Goal: Task Accomplishment & Management: Manage account settings

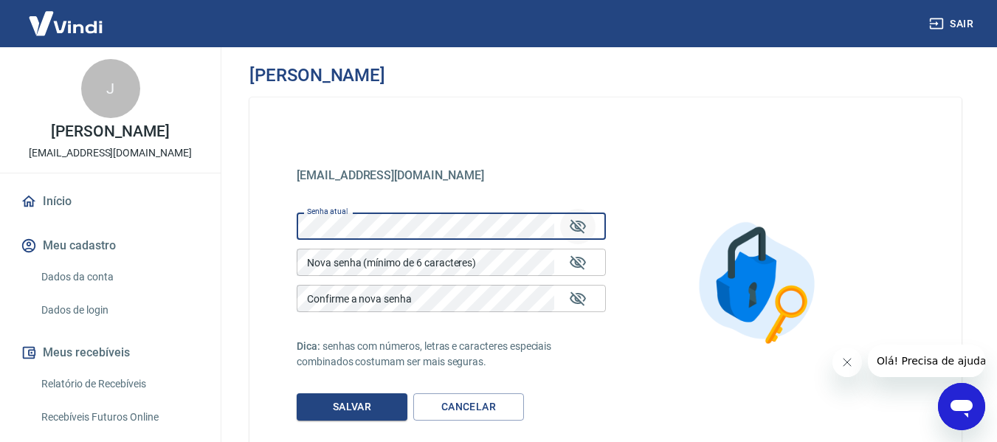
drag, startPoint x: 576, startPoint y: 220, endPoint x: 561, endPoint y: 236, distance: 21.9
click at [576, 221] on icon "Mostrar/esconder senha" at bounding box center [578, 227] width 18 height 18
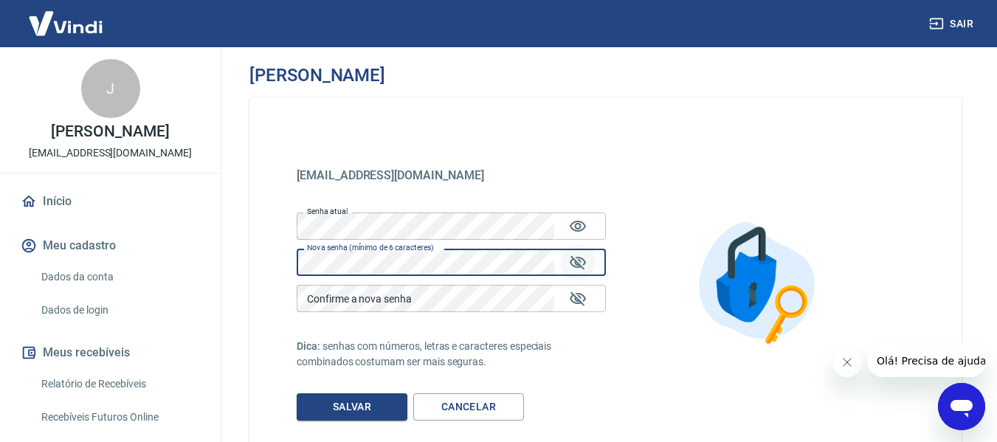
click at [580, 255] on icon "Mostrar/esconder senha" at bounding box center [578, 263] width 18 height 18
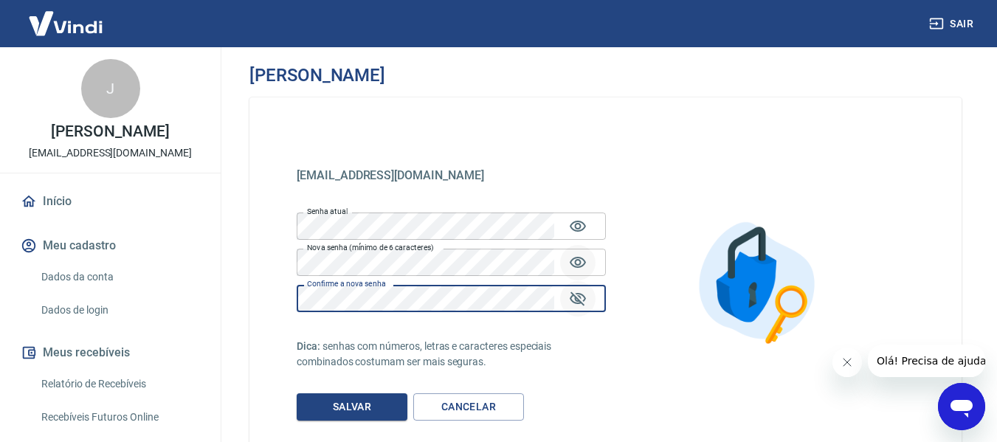
click at [582, 295] on icon "Mostrar/esconder senha" at bounding box center [578, 299] width 16 height 14
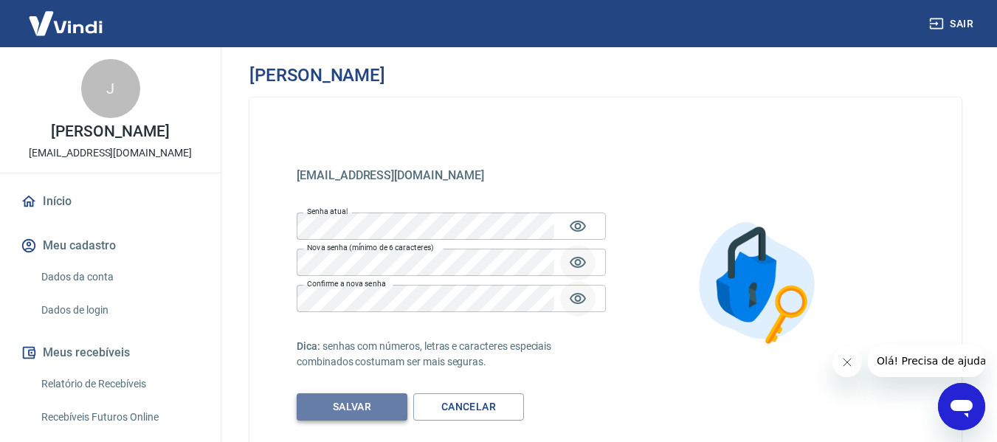
click at [345, 409] on button "Salvar" at bounding box center [352, 406] width 111 height 27
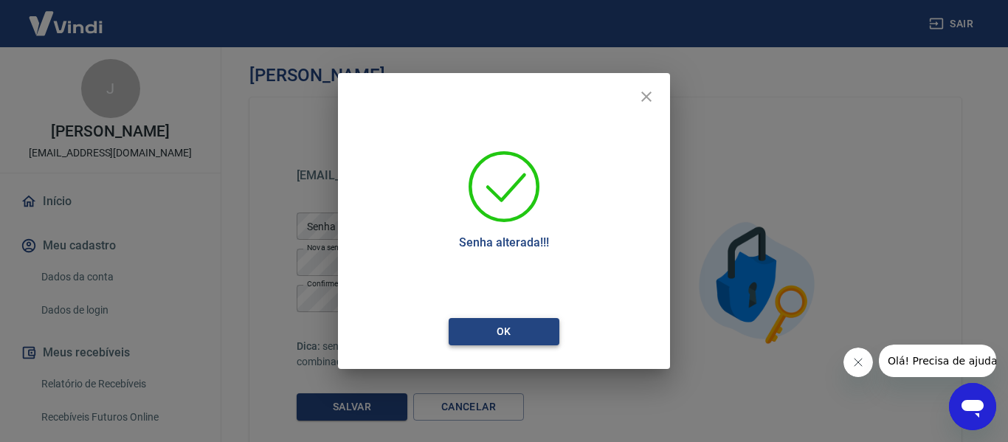
drag, startPoint x: 544, startPoint y: 326, endPoint x: 537, endPoint y: 330, distance: 8.3
click at [539, 328] on button "Ok" at bounding box center [504, 331] width 111 height 27
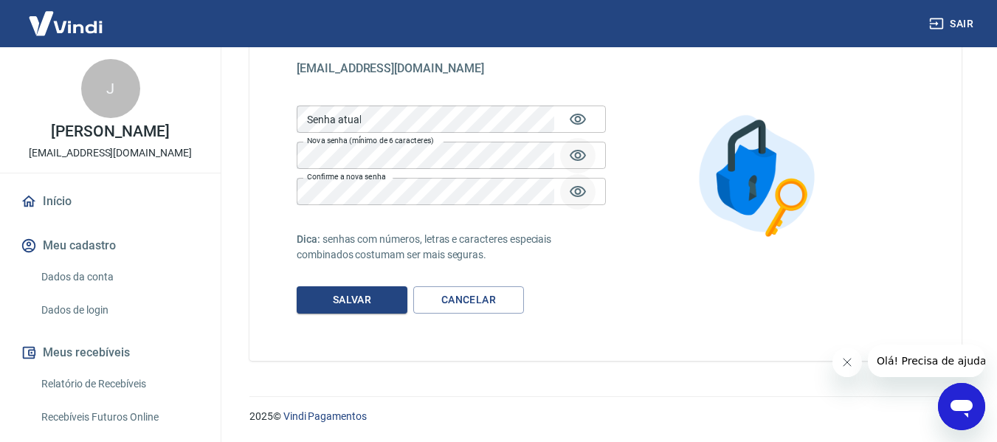
click at [82, 256] on button "Meu cadastro" at bounding box center [110, 246] width 185 height 32
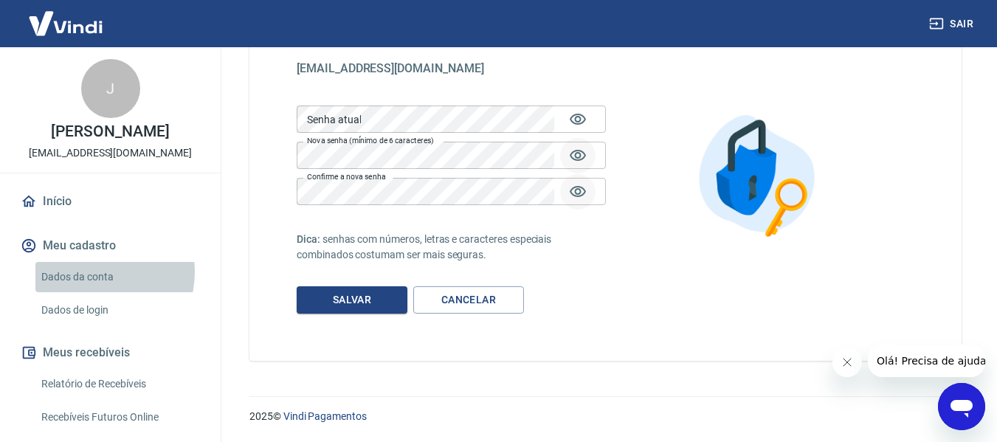
click at [96, 288] on link "Dados da conta" at bounding box center [119, 277] width 168 height 30
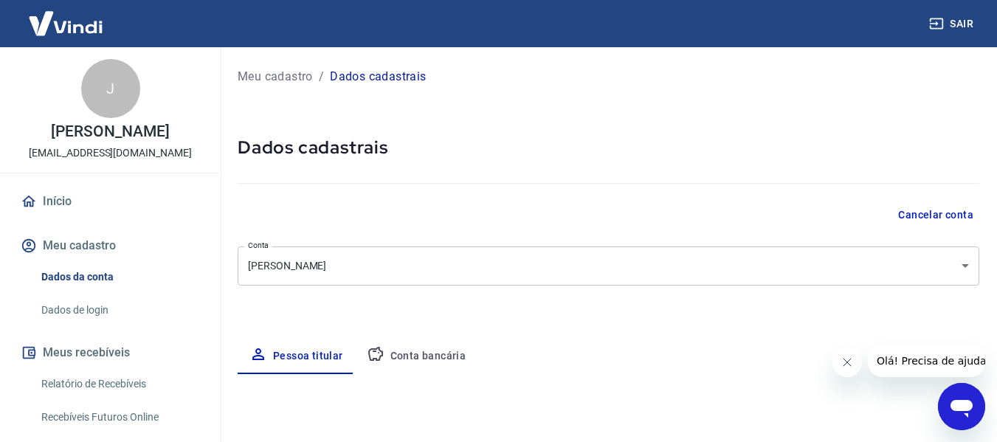
select select "MS"
select select "business"
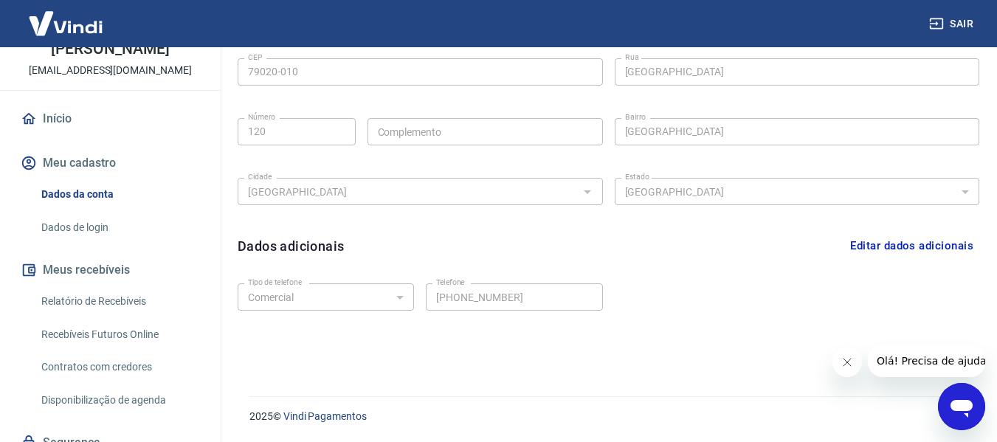
scroll to position [338, 0]
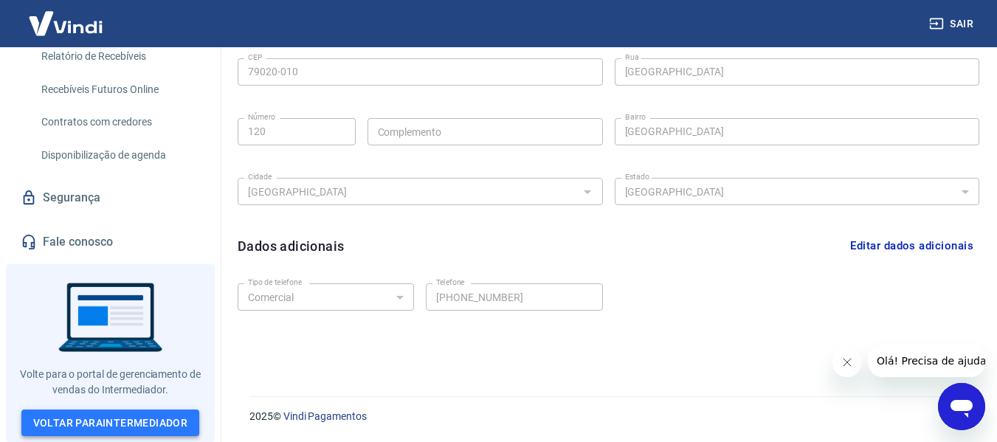
click at [143, 415] on link "Voltar para Intermediador" at bounding box center [110, 423] width 179 height 27
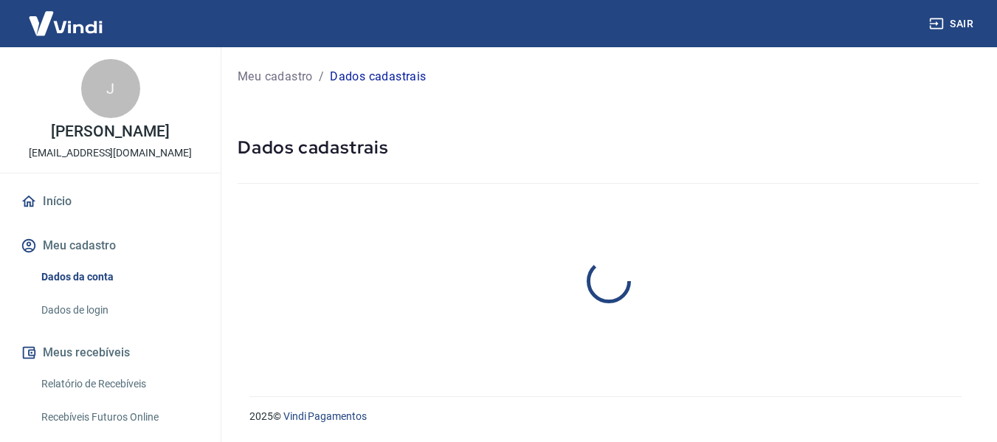
select select "MS"
select select "business"
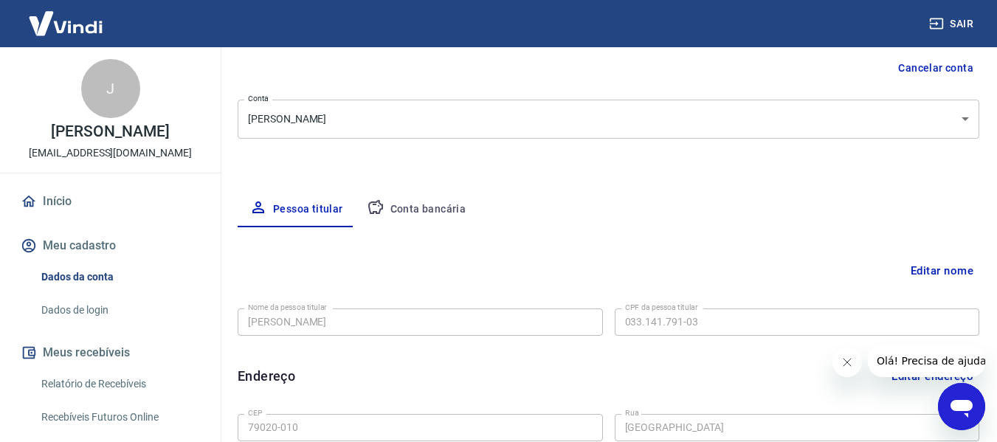
scroll to position [148, 0]
click at [931, 68] on button "Cancelar conta" at bounding box center [935, 67] width 87 height 27
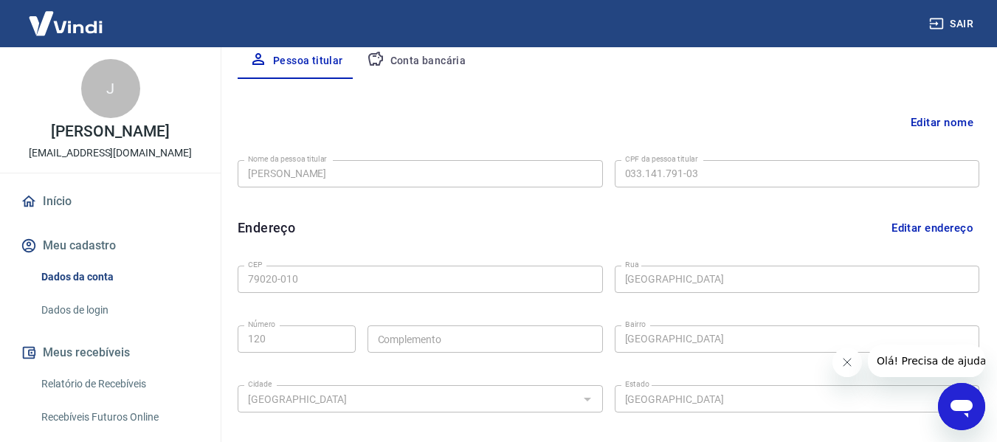
scroll to position [74, 0]
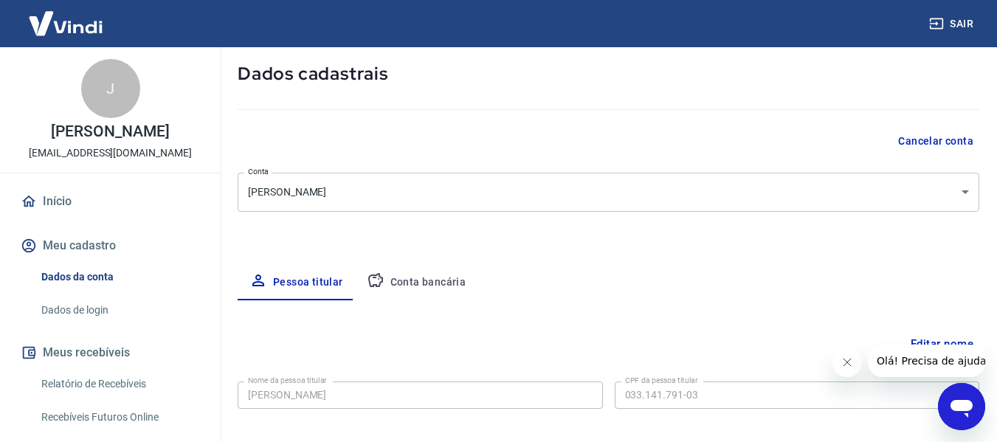
click at [920, 144] on button "Cancelar conta" at bounding box center [935, 141] width 87 height 27
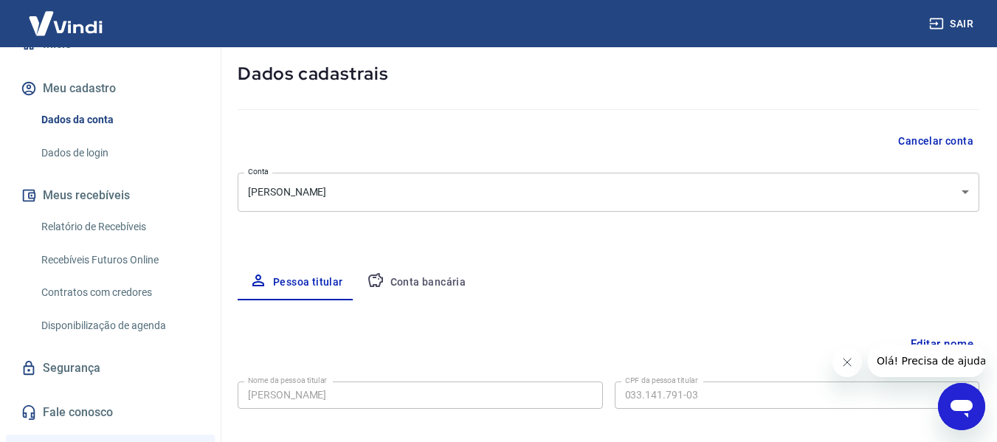
scroll to position [295, 0]
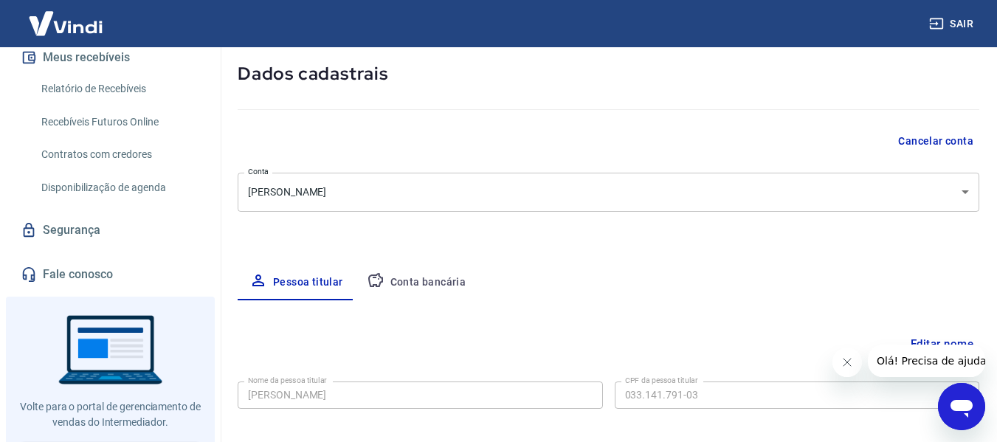
click at [111, 233] on link "Segurança" at bounding box center [110, 230] width 185 height 32
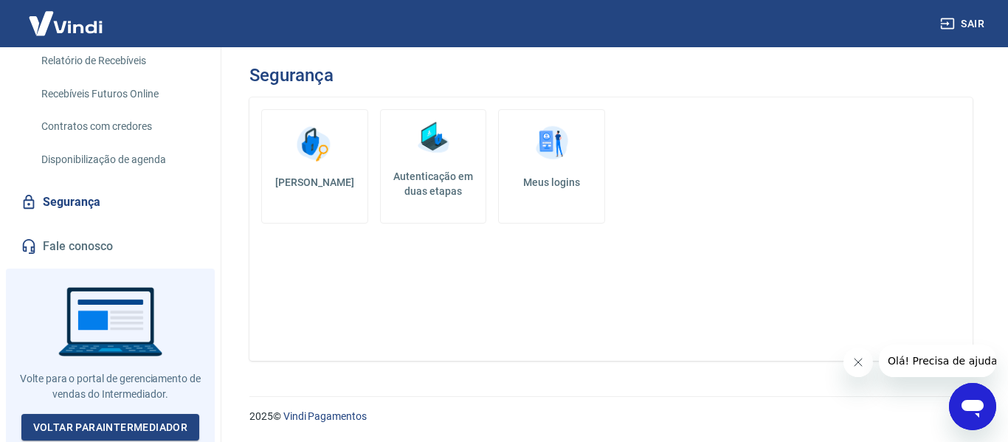
scroll to position [338, 0]
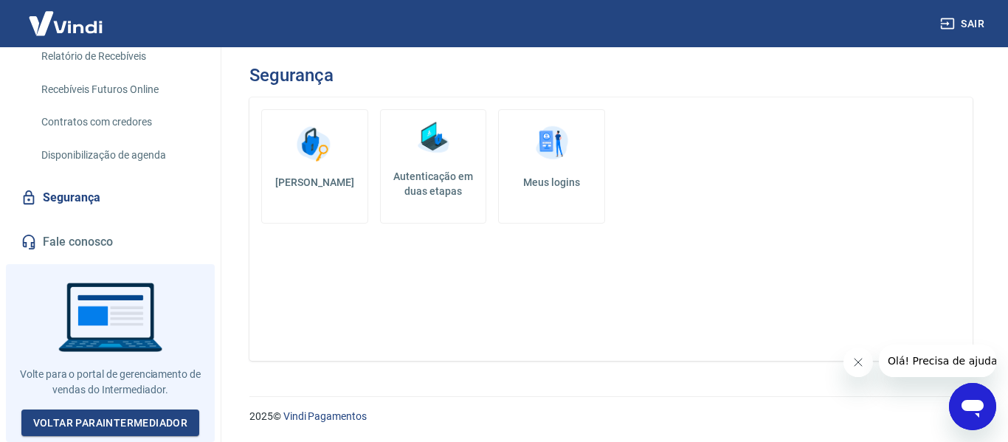
click at [97, 214] on link "Segurança" at bounding box center [110, 198] width 185 height 32
click at [297, 421] on link "Vindi Pagamentos" at bounding box center [324, 416] width 83 height 12
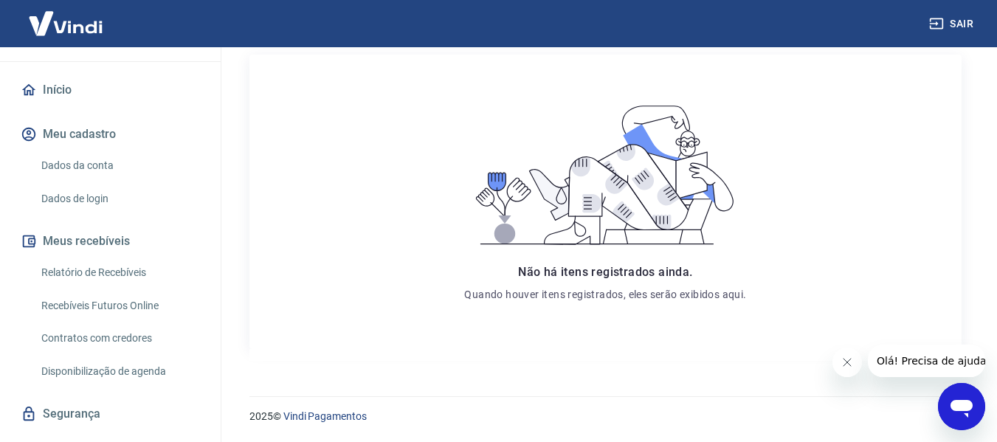
scroll to position [86, 0]
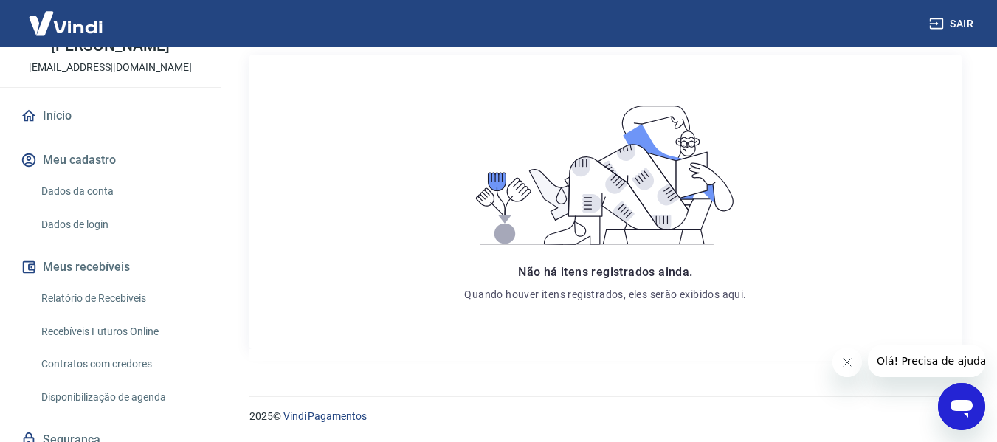
click at [61, 176] on button "Meu cadastro" at bounding box center [110, 160] width 185 height 32
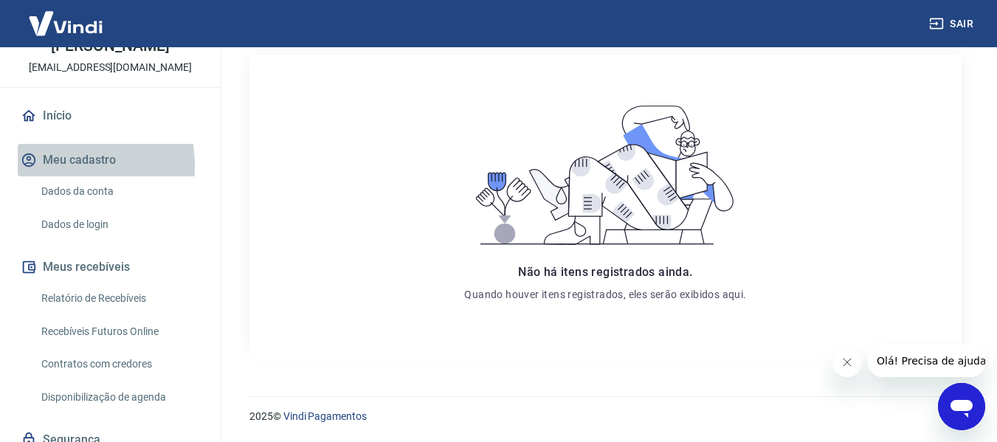
click at [58, 176] on button "Meu cadastro" at bounding box center [110, 160] width 185 height 32
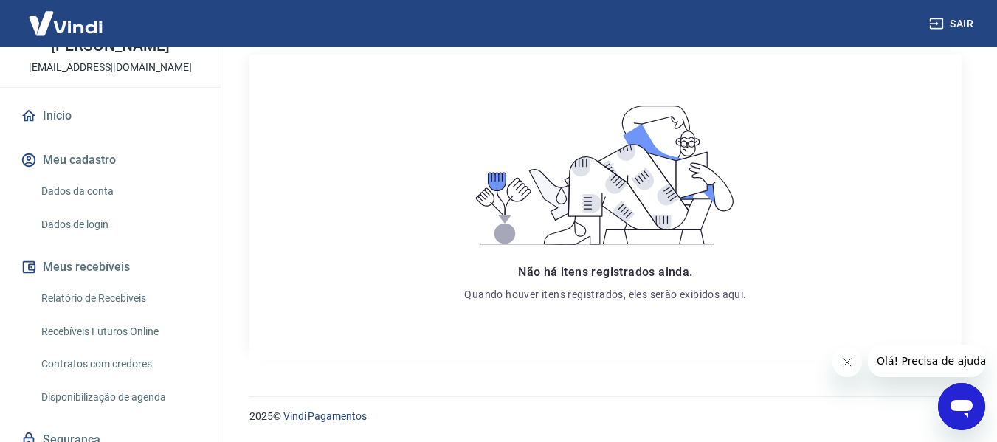
click at [114, 240] on link "Dados de login" at bounding box center [119, 225] width 168 height 30
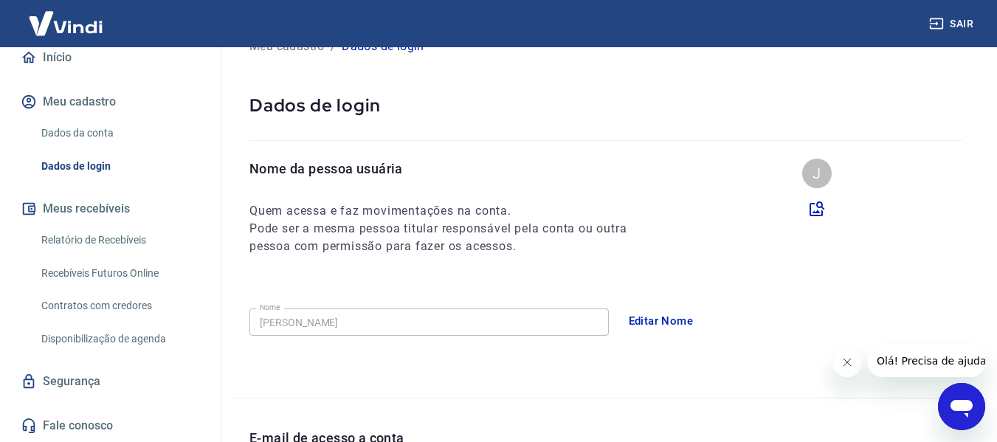
scroll to position [74, 0]
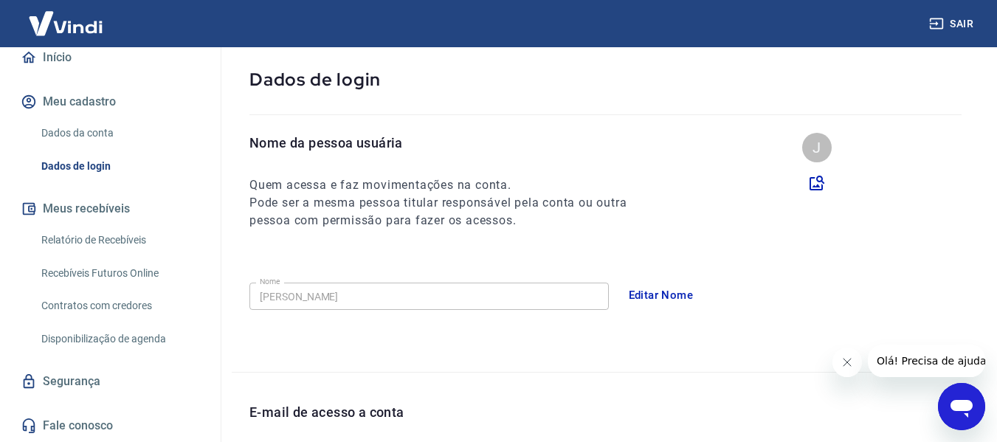
click at [121, 301] on link "Contratos com credores" at bounding box center [119, 306] width 168 height 30
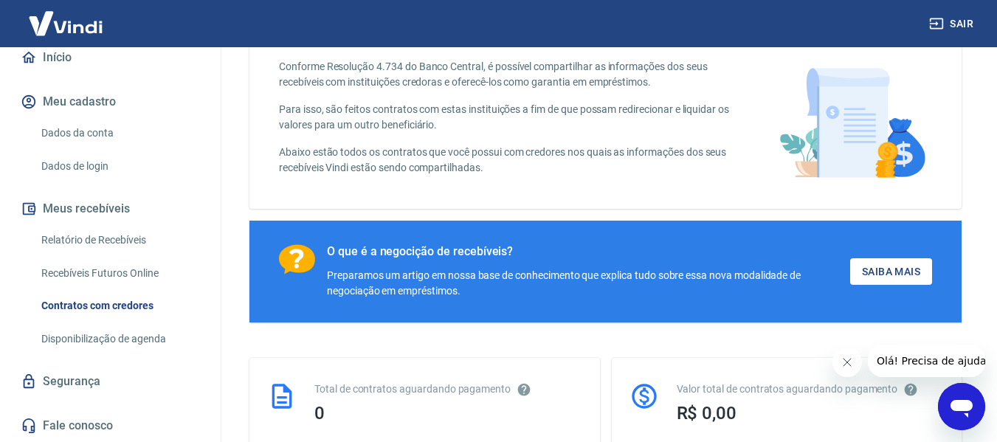
click at [110, 278] on link "Recebíveis Futuros Online" at bounding box center [119, 273] width 168 height 30
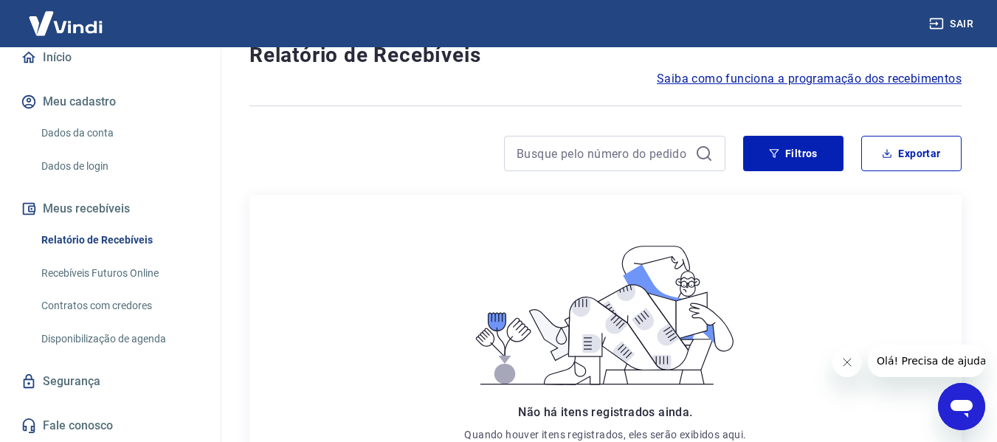
scroll to position [74, 0]
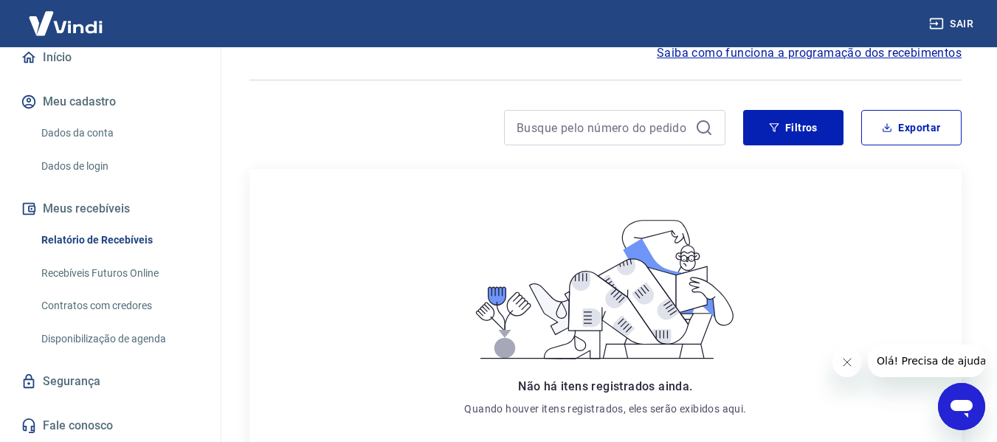
click at [98, 376] on link "Segurança" at bounding box center [110, 381] width 185 height 32
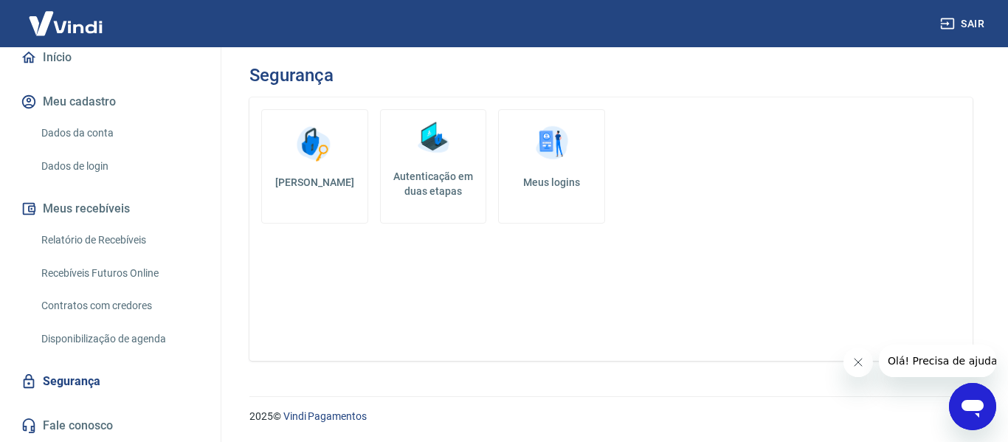
click at [328, 429] on div "2025 © Vindi Pagamentos" at bounding box center [611, 410] width 759 height 63
click at [303, 416] on link "Vindi Pagamentos" at bounding box center [324, 416] width 83 height 12
